Goal: Find specific page/section: Find specific page/section

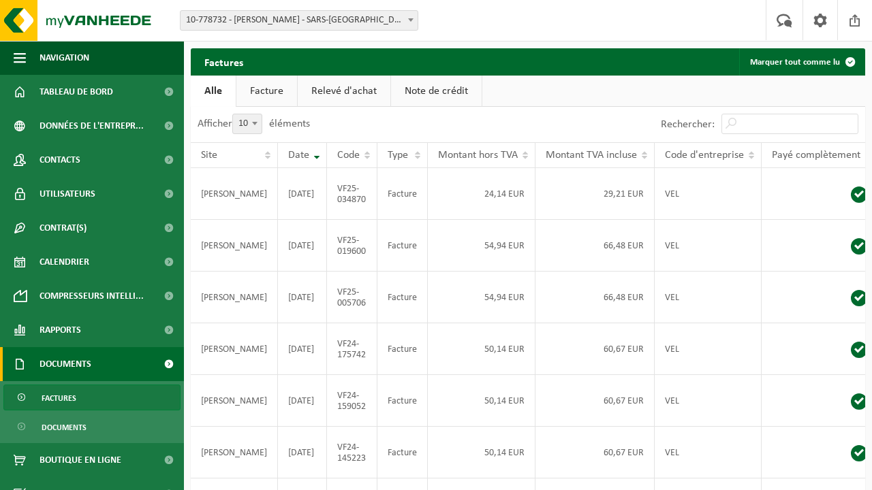
click at [64, 359] on span "Documents" at bounding box center [66, 364] width 52 height 34
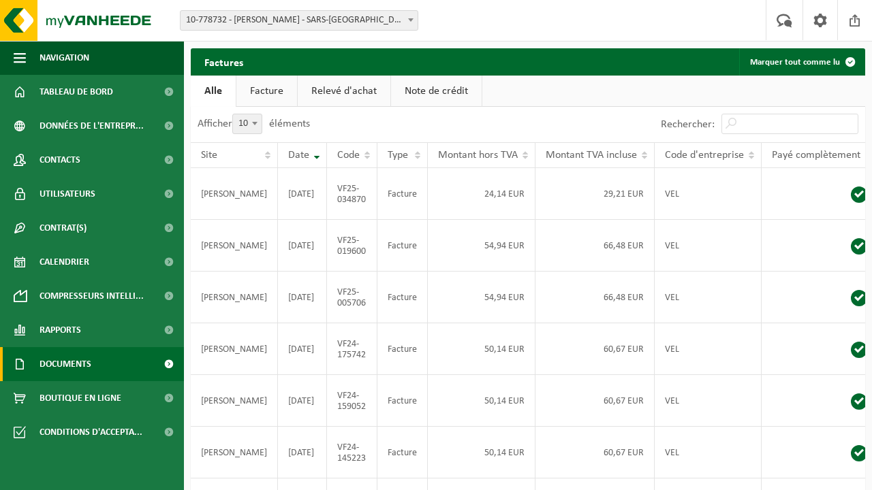
click at [169, 360] on span at bounding box center [168, 364] width 31 height 34
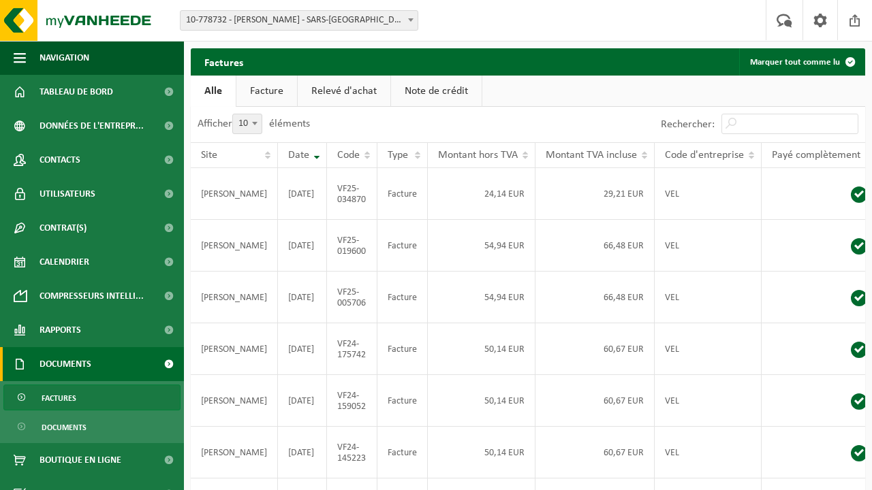
click at [81, 403] on link "Factures" at bounding box center [91, 398] width 177 height 26
click at [256, 125] on b at bounding box center [254, 123] width 5 height 3
click at [256, 114] on select "10 25 50 100" at bounding box center [256, 114] width 41 height 1
click at [294, 125] on label "Afficher 10 25 50 100 10 éléments" at bounding box center [254, 124] width 112 height 11
click at [277, 114] on select "10 25 50 100" at bounding box center [256, 114] width 41 height 1
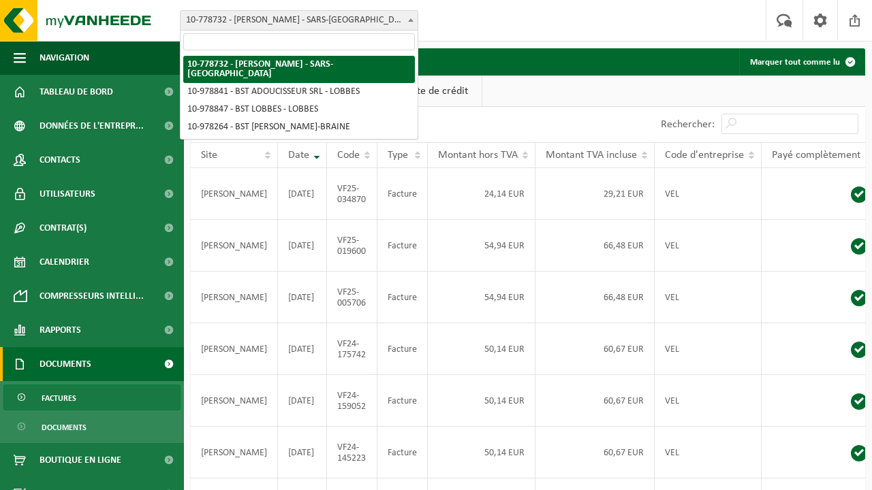
click at [317, 18] on span "10-778732 - [PERSON_NAME] - SARS-[GEOGRAPHIC_DATA]" at bounding box center [299, 20] width 237 height 19
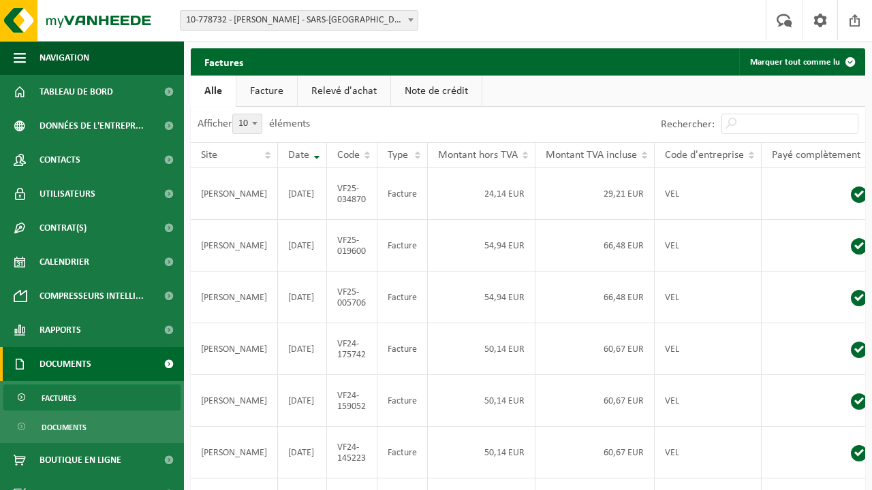
click at [448, 20] on div "Site: 10-778732 - [PERSON_NAME] - SARS-LA-BUISSIÈRE 10-978841 - BST ADOUCISSEUR…" at bounding box center [436, 21] width 872 height 42
